Goal: Check status: Check status

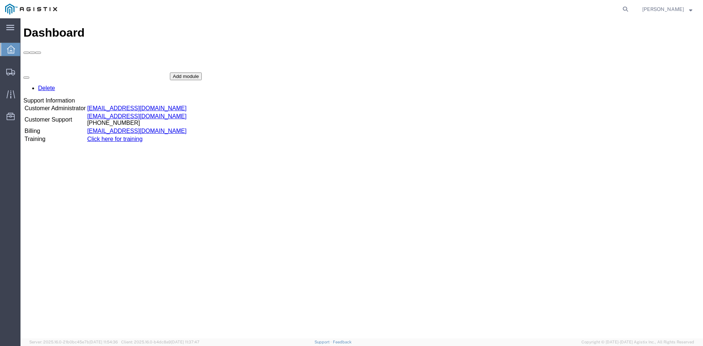
click at [626, 8] on agx-global-search at bounding box center [514, 9] width 234 height 18
click at [631, 10] on icon at bounding box center [625, 9] width 10 height 10
paste input "911106578"
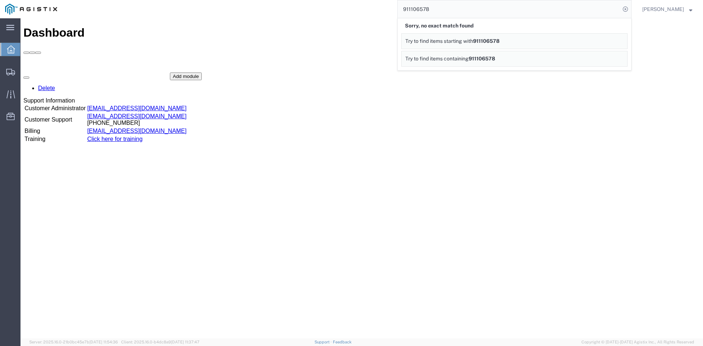
drag, startPoint x: 471, startPoint y: 15, endPoint x: 385, endPoint y: 9, distance: 85.9
click at [374, 14] on div "911106578 Sorry, no exact match found Try to find items starting with 911106578…" at bounding box center [346, 9] width 569 height 18
paste input "56431563"
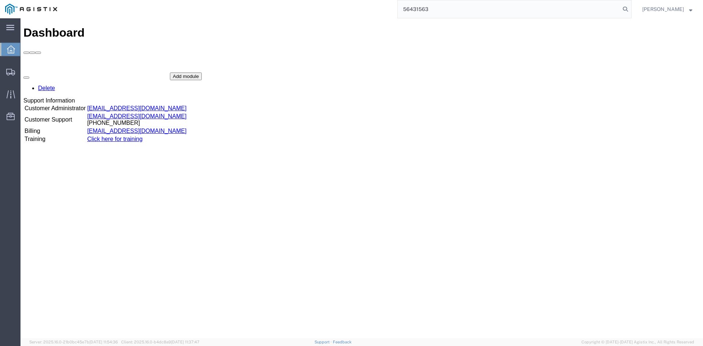
type input "56431563"
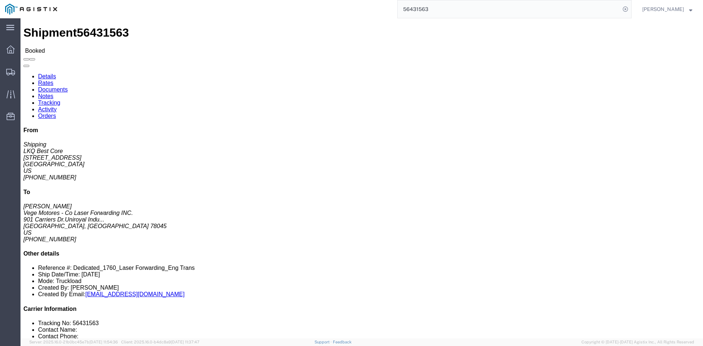
click link "Rates"
